Goal: Book appointment/travel/reservation

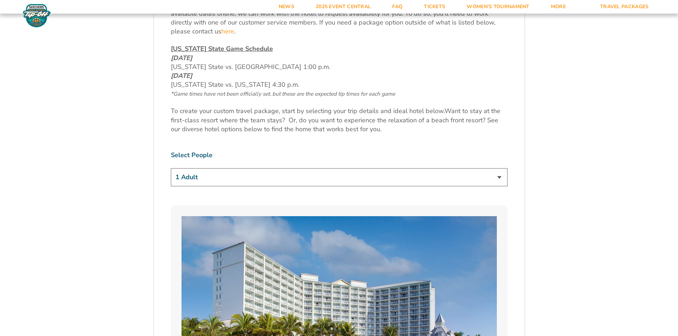
scroll to position [392, 0]
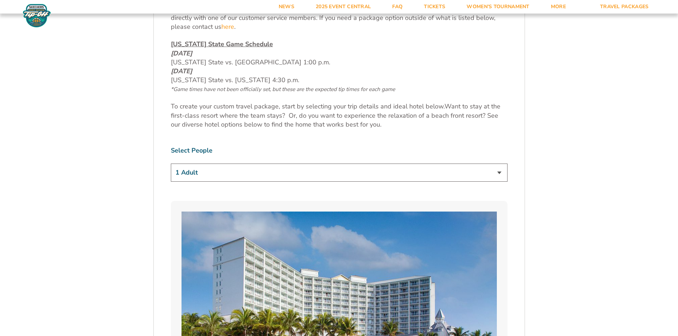
click at [307, 179] on select "1 Adult 2 Adults 3 Adults 4 Adults 2 Adults + 1 Child 2 Adults + 2 Children 2 A…" at bounding box center [339, 173] width 337 height 18
select select "4 Adults"
click at [171, 164] on select "1 Adult 2 Adults 3 Adults 4 Adults 2 Adults + 1 Child 2 Adults + 2 Children 2 A…" at bounding box center [339, 173] width 337 height 18
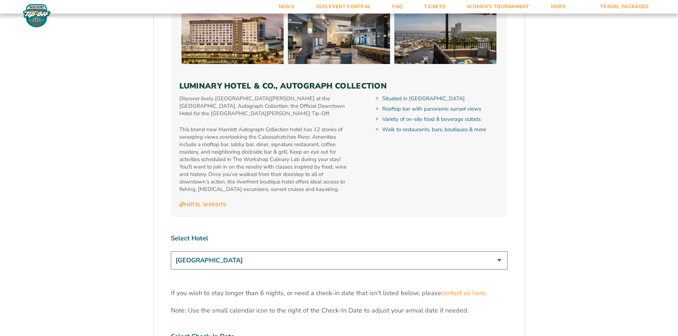
scroll to position [2171, 0]
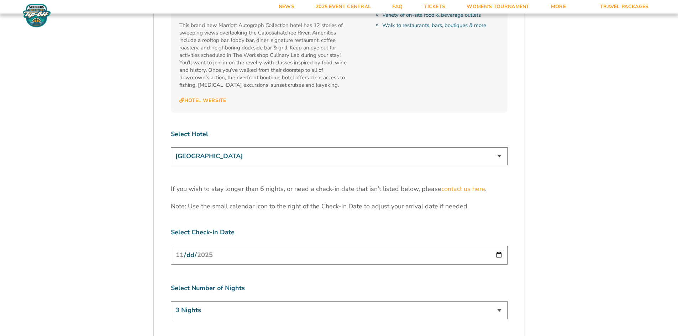
click at [334, 147] on select "[GEOGRAPHIC_DATA] [GEOGRAPHIC_DATA] [GEOGRAPHIC_DATA], Autograph Collection" at bounding box center [339, 156] width 337 height 18
select select "18478"
click at [171, 147] on select "[GEOGRAPHIC_DATA] [GEOGRAPHIC_DATA] [GEOGRAPHIC_DATA], Autograph Collection" at bounding box center [339, 156] width 337 height 18
click at [498, 246] on input "[DATE]" at bounding box center [339, 255] width 337 height 19
click at [496, 246] on input "[DATE]" at bounding box center [339, 255] width 337 height 19
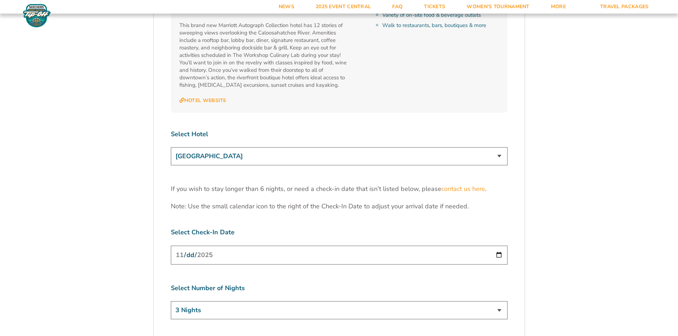
type input "[DATE]"
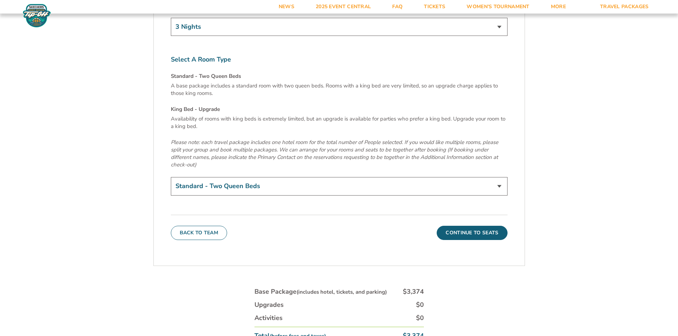
scroll to position [2456, 0]
click at [453, 225] on button "Continue To Seats" at bounding box center [472, 232] width 70 height 14
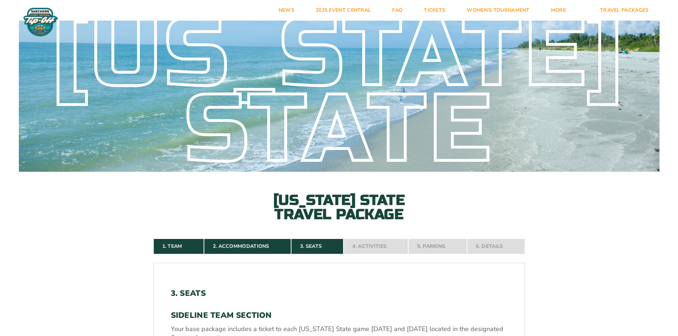
scroll to position [0, 0]
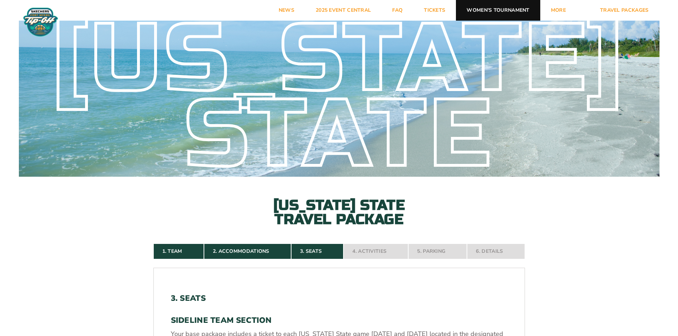
click at [499, 7] on link "Women’s Tournament" at bounding box center [498, 10] width 84 height 21
